Goal: Task Accomplishment & Management: Use online tool/utility

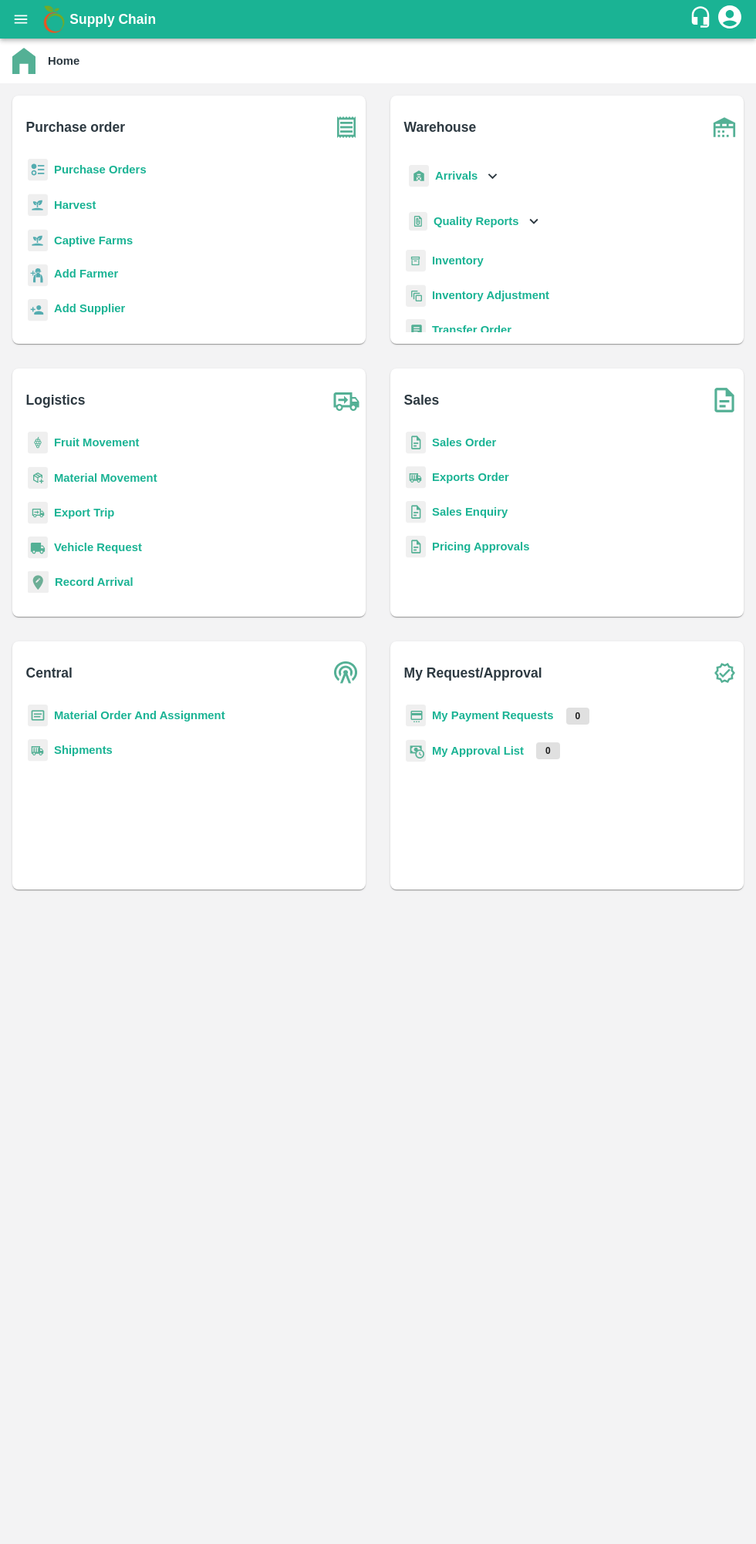
click at [101, 174] on b "Purchase Orders" at bounding box center [100, 169] width 93 height 12
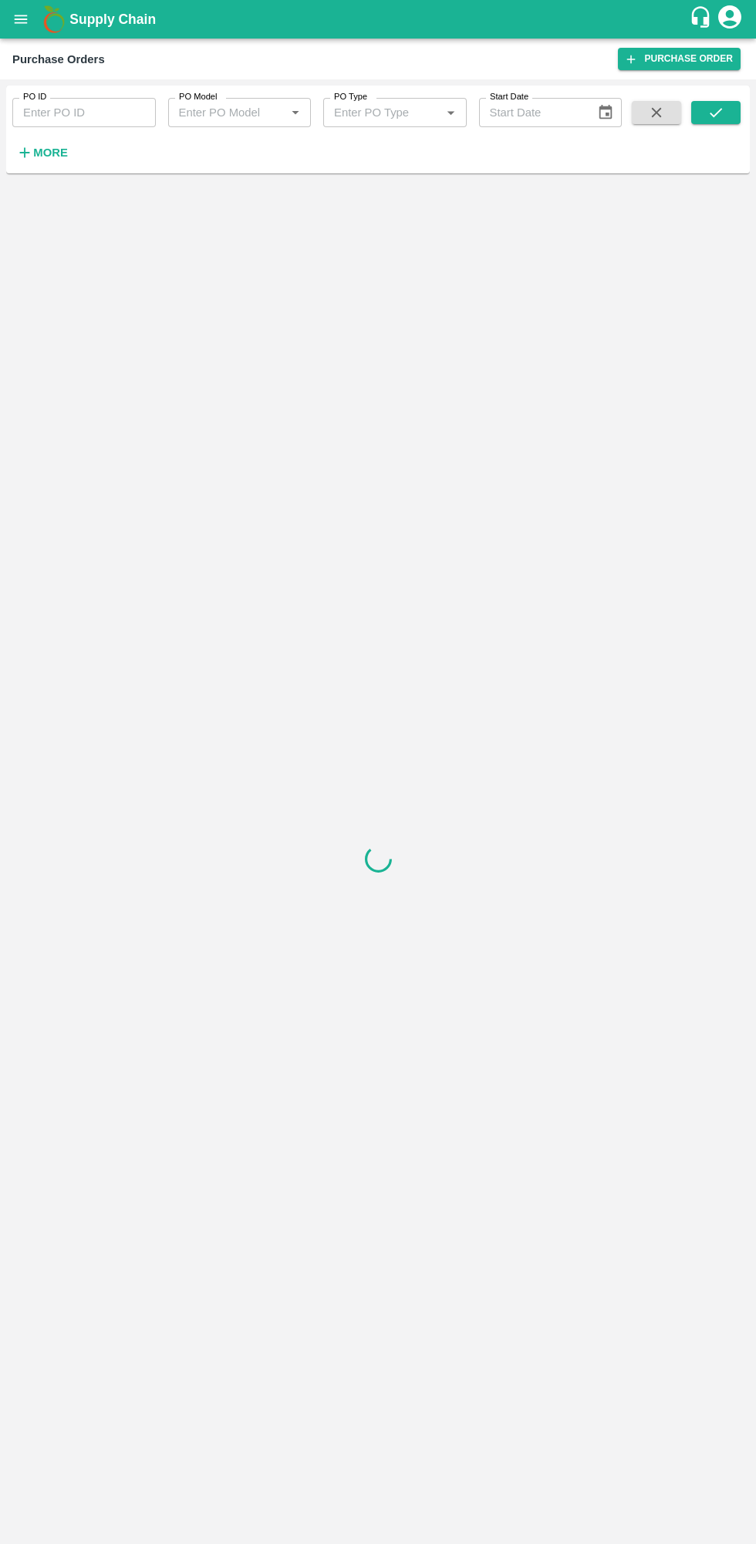
click at [57, 160] on h6 "More" at bounding box center [50, 153] width 35 height 20
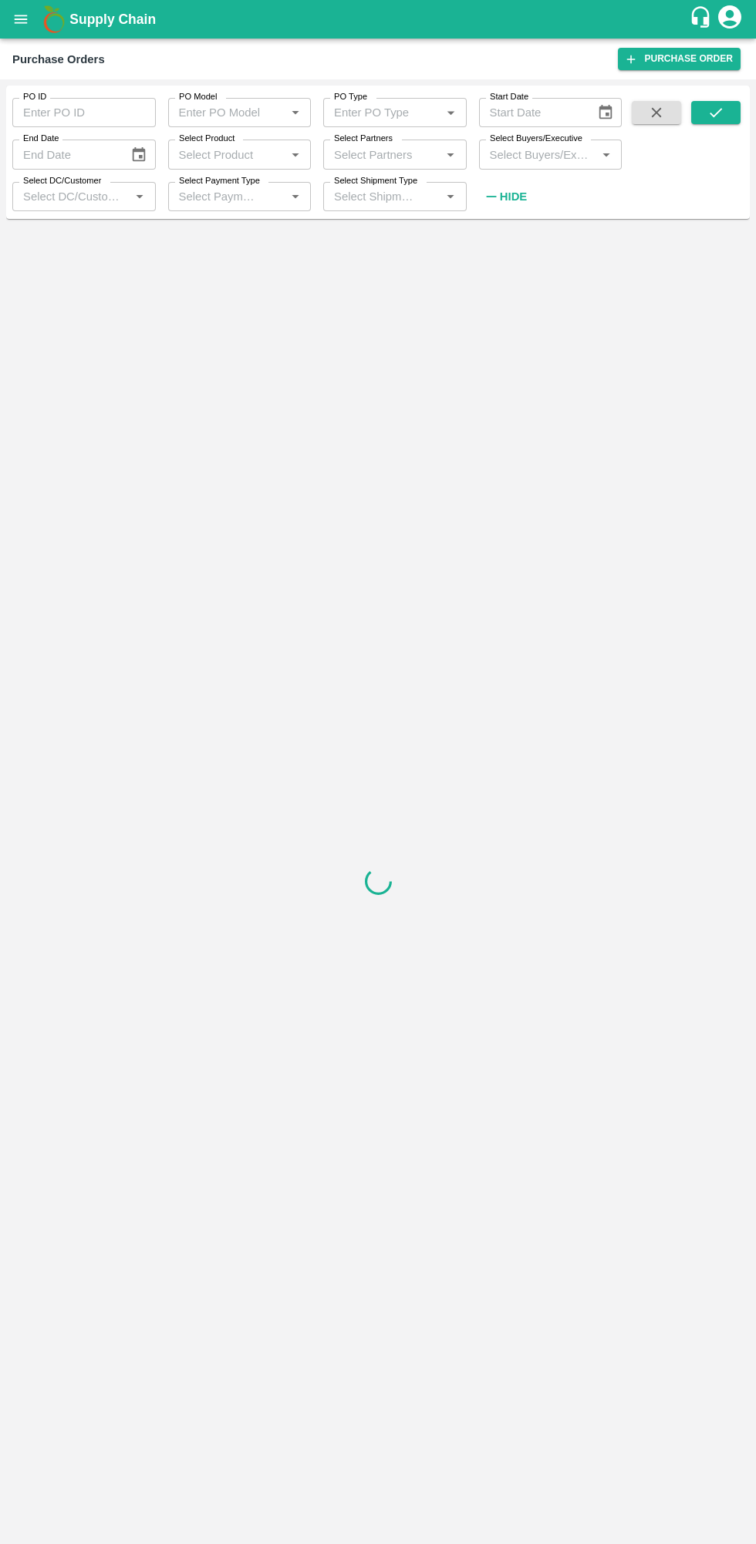
click at [523, 159] on input "Select Buyers/Executive" at bounding box center [537, 154] width 109 height 20
type input "ujj"
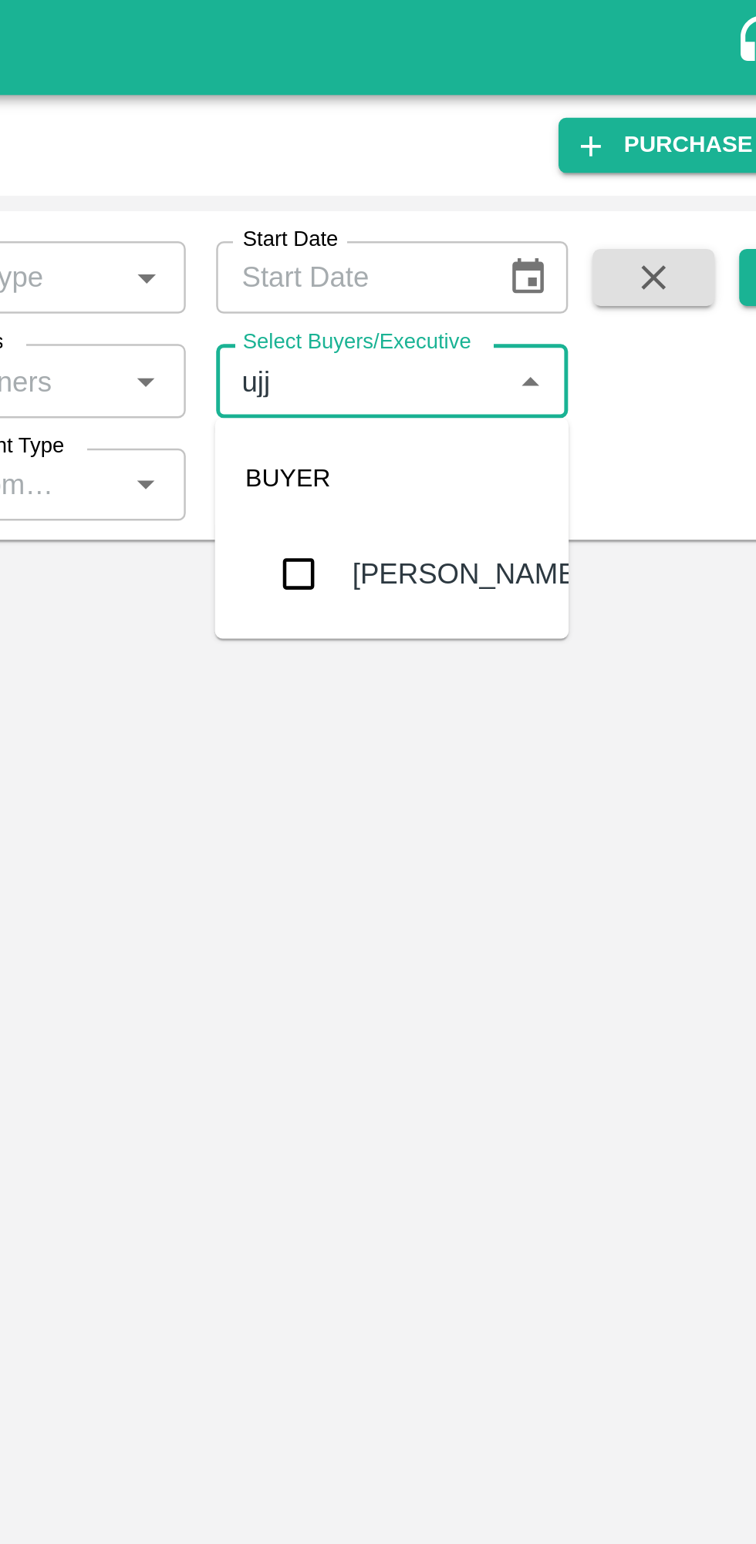
click at [515, 231] on input "checkbox" at bounding box center [512, 232] width 31 height 31
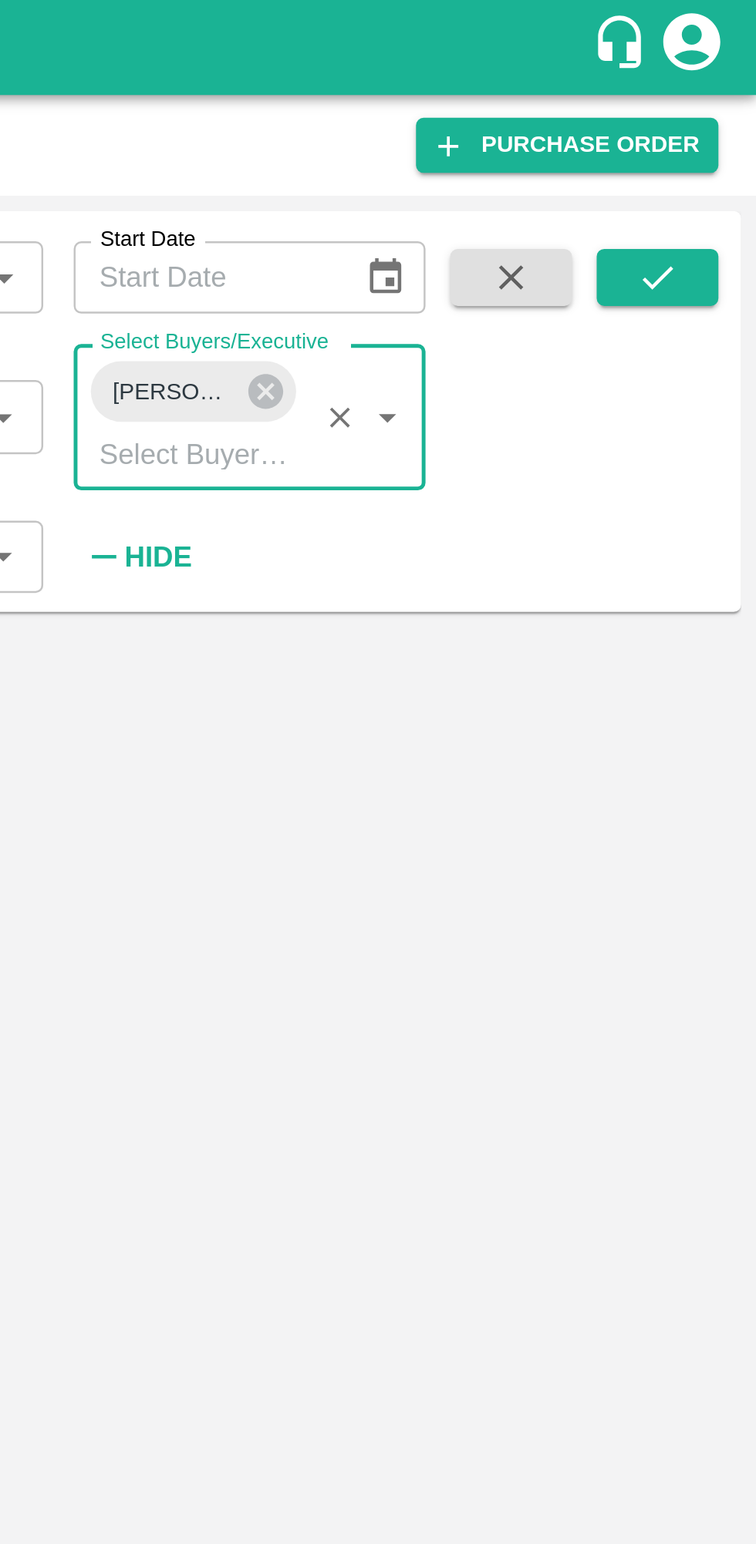
click at [715, 106] on icon "submit" at bounding box center [715, 112] width 17 height 17
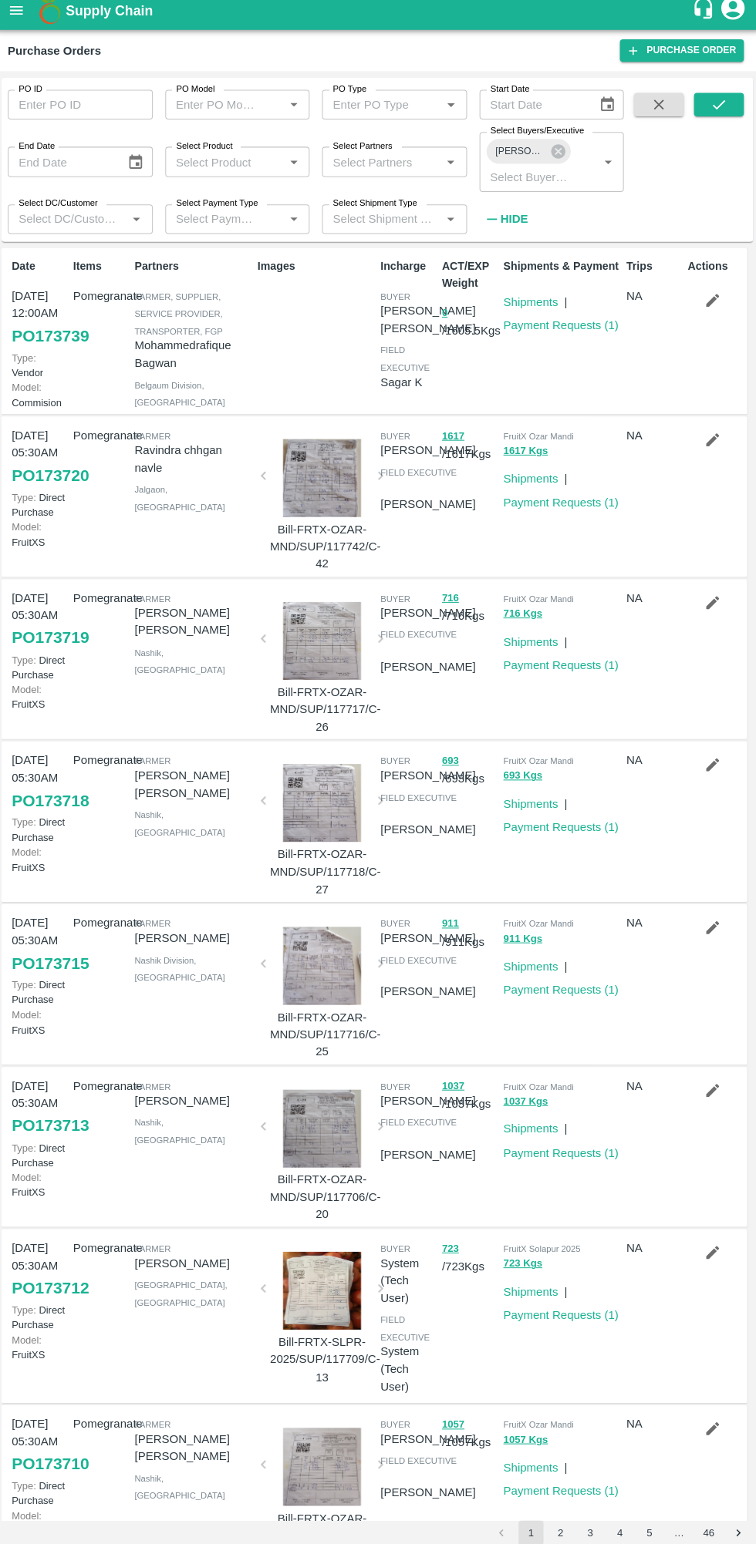
click at [716, 113] on icon "submit" at bounding box center [715, 112] width 17 height 17
